Goal: Task Accomplishment & Management: Manage account settings

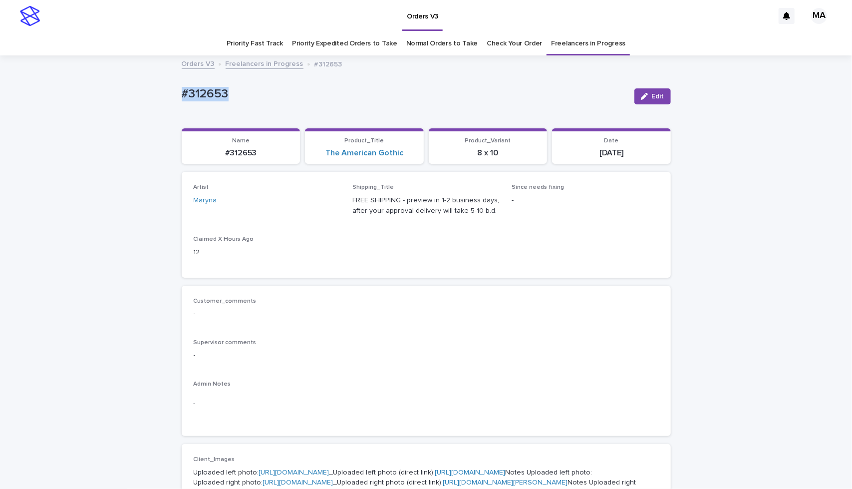
drag, startPoint x: 234, startPoint y: 101, endPoint x: 131, endPoint y: 87, distance: 103.2
copy p "#312653"
click at [654, 94] on span "Edit" at bounding box center [658, 96] width 12 height 7
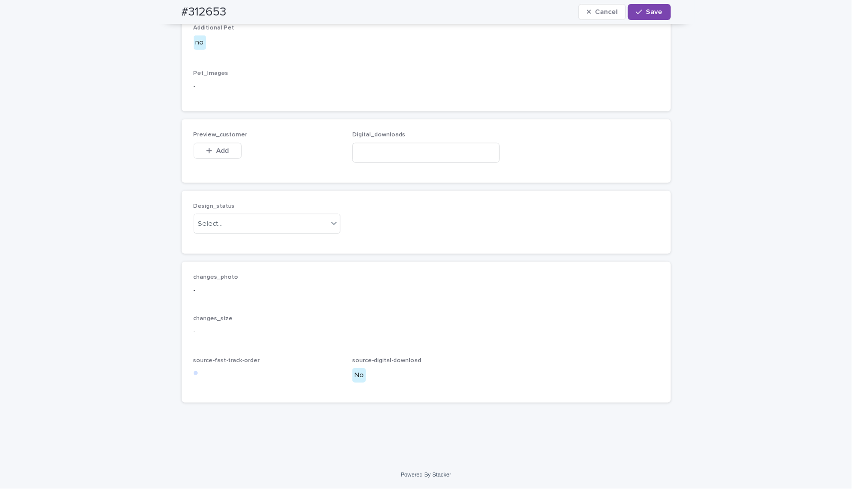
scroll to position [616, 0]
click at [218, 154] on span "Add" at bounding box center [222, 150] width 12 height 7
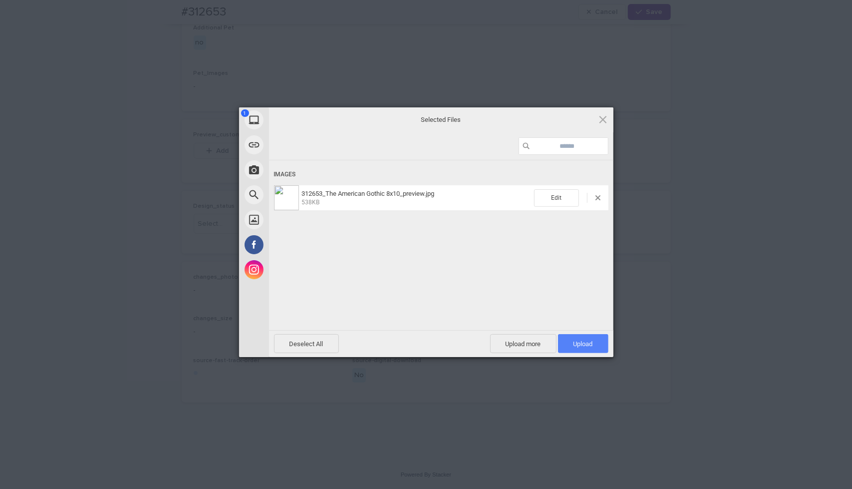
click at [578, 342] on span "Upload 1" at bounding box center [583, 343] width 19 height 7
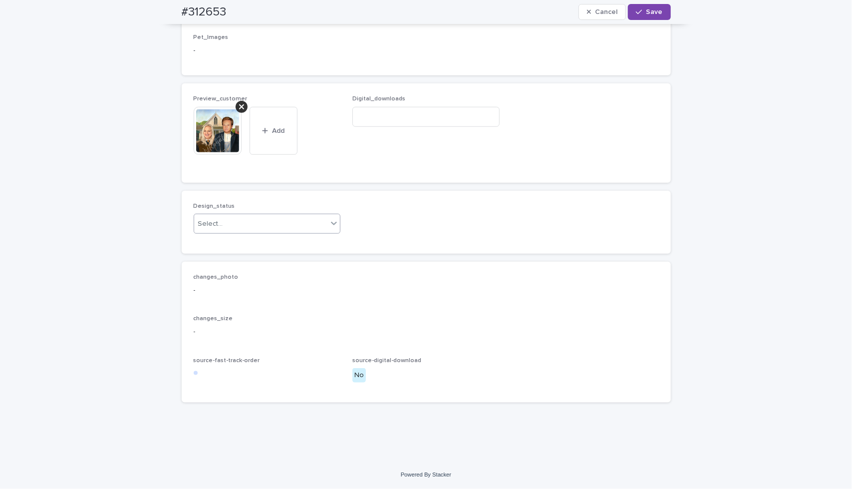
click at [298, 232] on div "Select..." at bounding box center [261, 224] width 134 height 16
click at [295, 316] on div "Uploaded" at bounding box center [263, 311] width 146 height 17
click at [647, 7] on button "Save" at bounding box center [649, 12] width 42 height 16
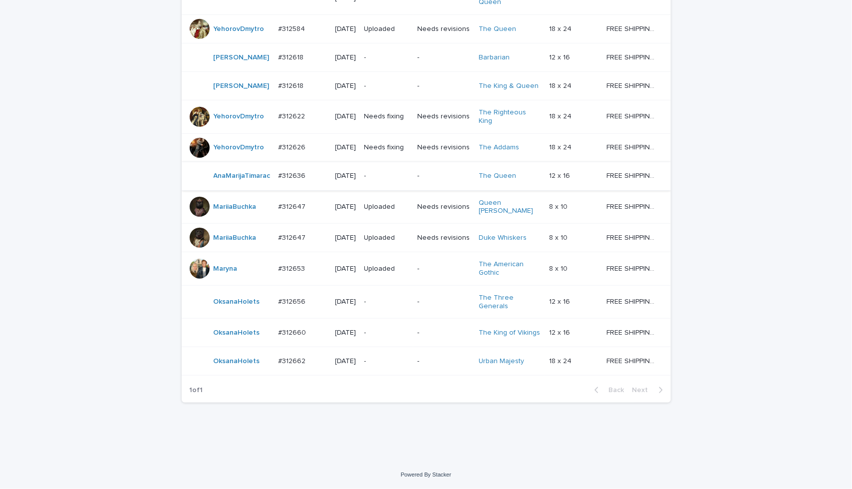
scroll to position [502, 0]
